Goal: Find specific fact

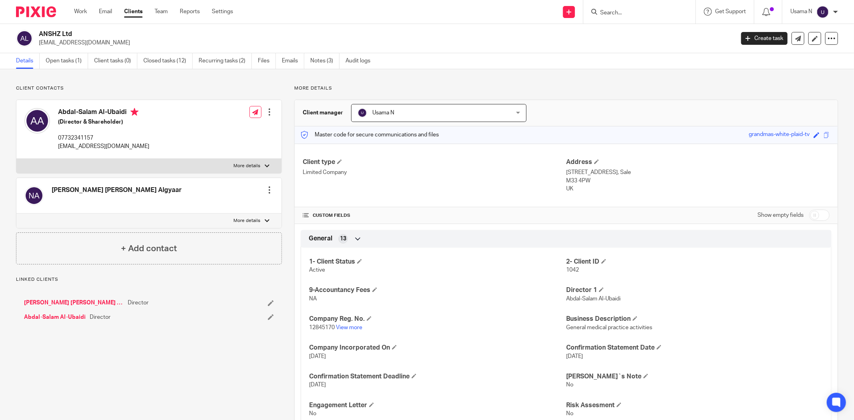
click at [638, 13] on input "Search" at bounding box center [635, 13] width 72 height 7
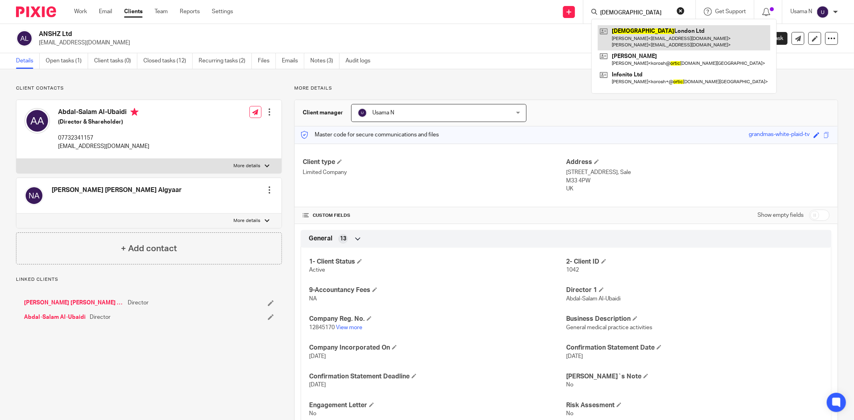
type input "ortix"
click at [637, 28] on link at bounding box center [683, 37] width 172 height 25
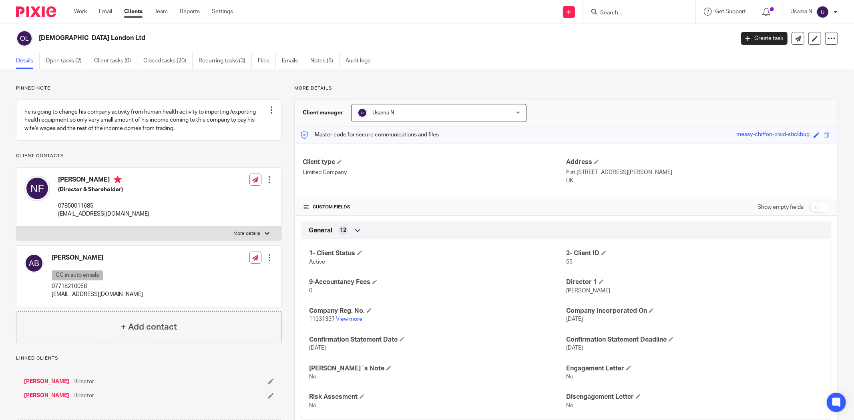
click at [314, 317] on span "11331337" at bounding box center [322, 320] width 26 height 6
copy p "11331337"
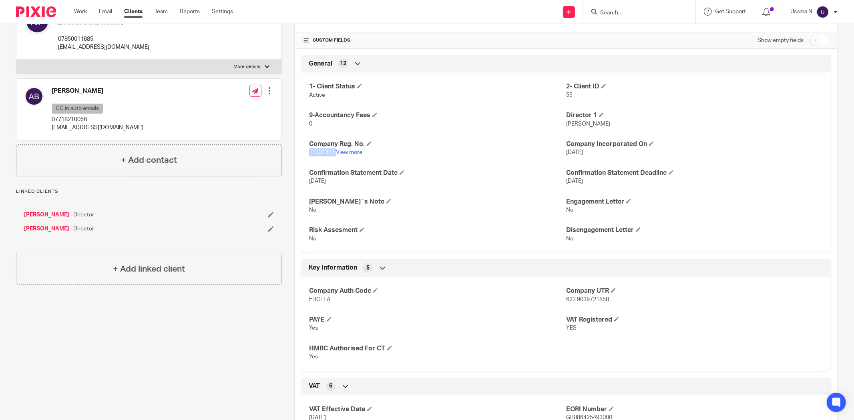
scroll to position [178, 0]
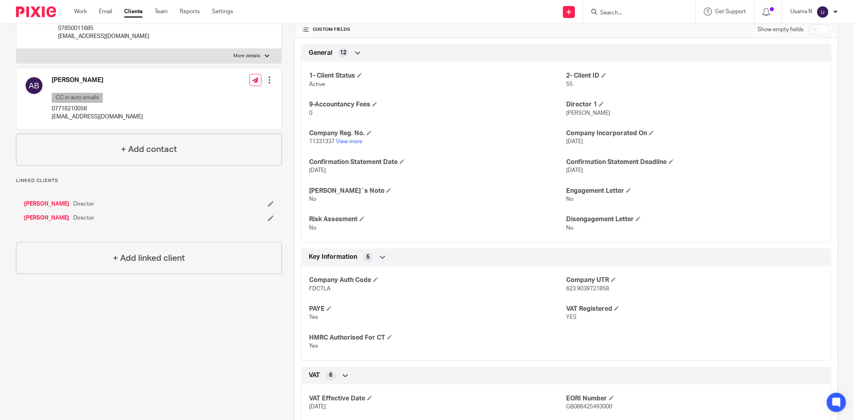
click at [306, 291] on div "Company Auth Code FDCTLA Company UTR 623 9039721858 PAYE Yes VAT Registered YES…" at bounding box center [566, 310] width 531 height 100
click at [312, 288] on span "FDCTLA" at bounding box center [319, 289] width 21 height 6
copy span "FDCTLA"
click at [323, 139] on span "11331337" at bounding box center [322, 142] width 26 height 6
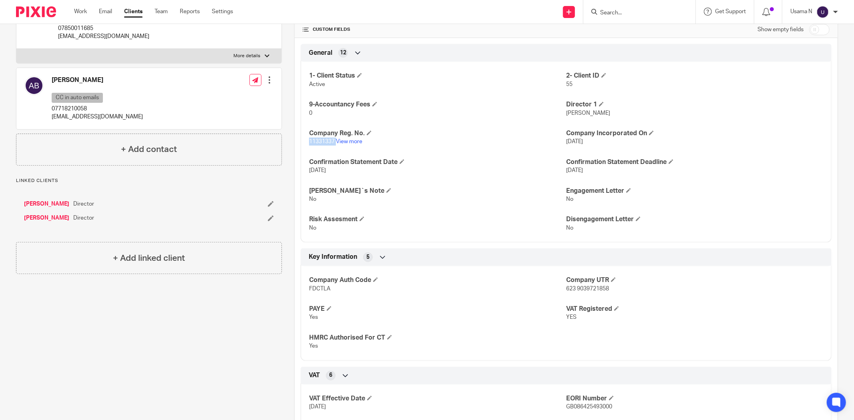
click at [323, 139] on span "11331337" at bounding box center [322, 142] width 26 height 6
copy p "11331337"
